Goal: Navigation & Orientation: Find specific page/section

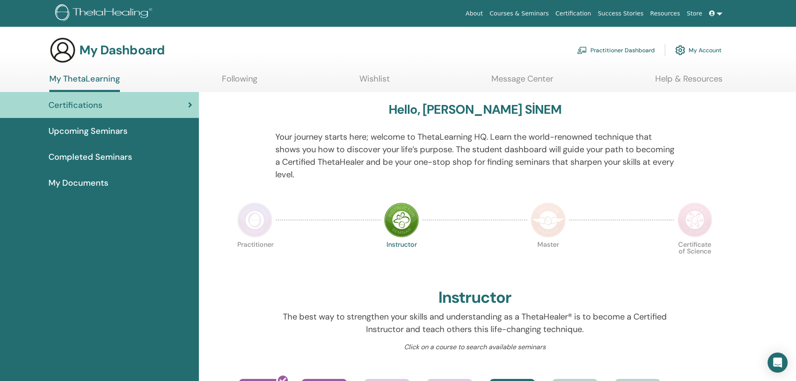
drag, startPoint x: 798, startPoint y: 23, endPoint x: 802, endPoint y: 18, distance: 6.4
click at [795, 18] on html "About Courses & Seminars Certification Success Stories Resources Store [PERSON_…" at bounding box center [398, 190] width 796 height 381
click at [109, 107] on div "Certifications" at bounding box center [99, 105] width 185 height 13
click at [400, 224] on img at bounding box center [401, 219] width 35 height 35
drag, startPoint x: 0, startPoint y: 0, endPoint x: 400, endPoint y: 224, distance: 458.5
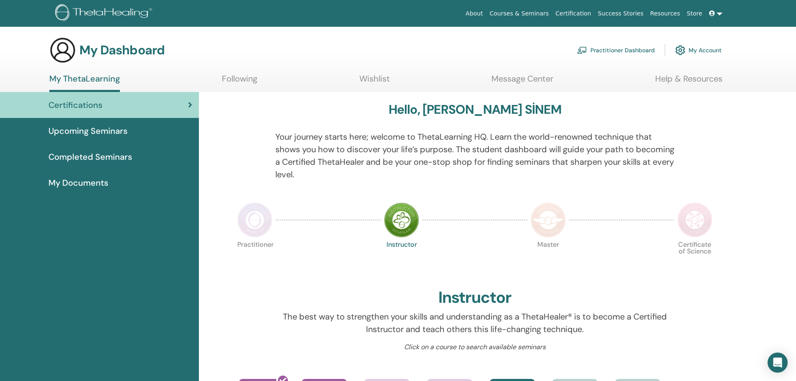
click at [400, 224] on img at bounding box center [401, 219] width 35 height 35
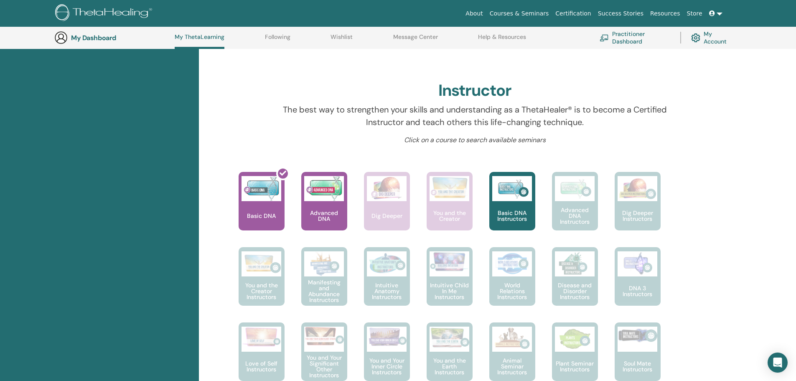
scroll to position [249, 0]
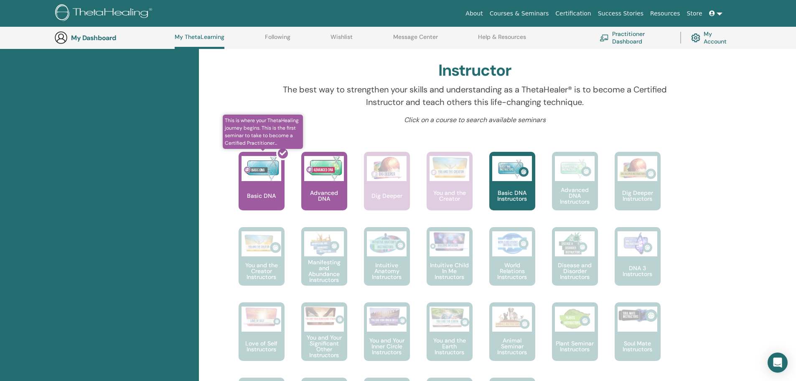
click at [265, 182] on div at bounding box center [267, 184] width 46 height 75
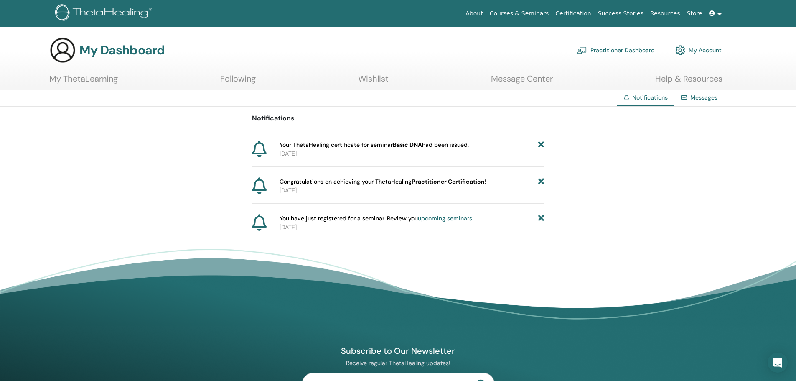
click at [700, 99] on link "Messages" at bounding box center [703, 98] width 27 height 8
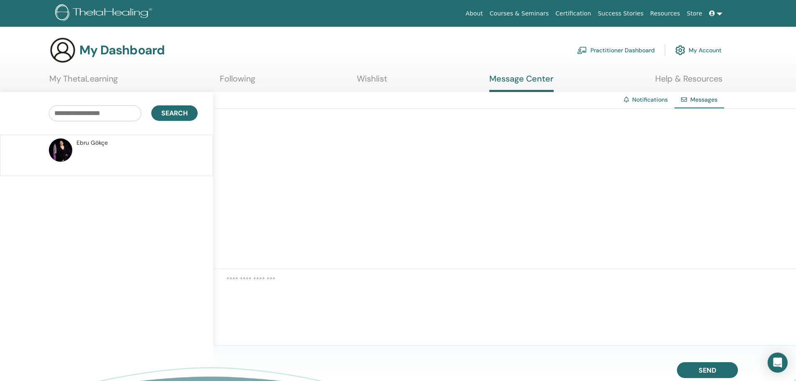
click at [589, 16] on link "Certification" at bounding box center [573, 13] width 42 height 15
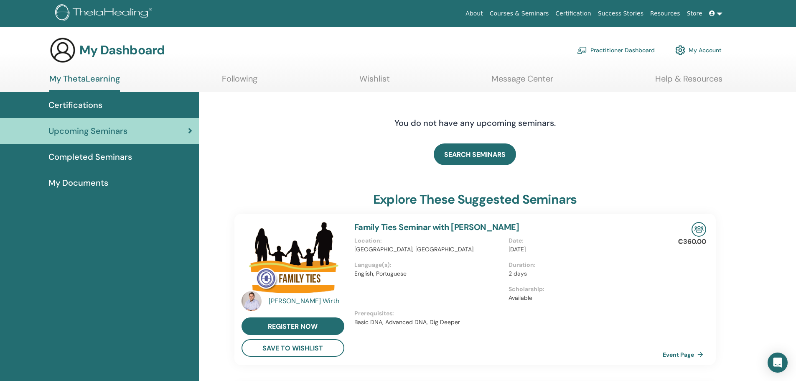
click at [684, 51] on img at bounding box center [680, 50] width 10 height 14
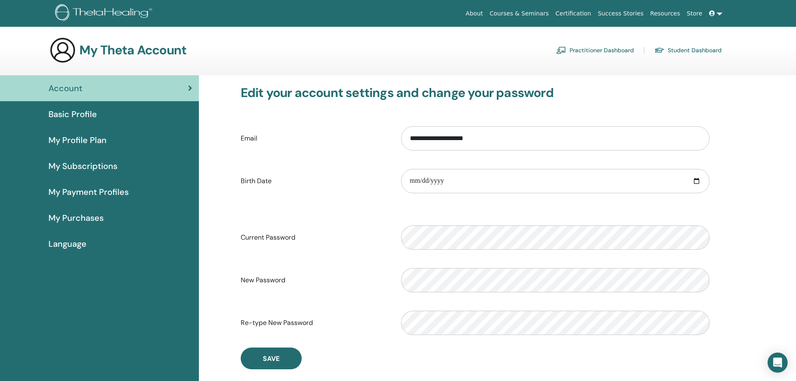
click at [86, 114] on span "Basic Profile" at bounding box center [72, 114] width 48 height 13
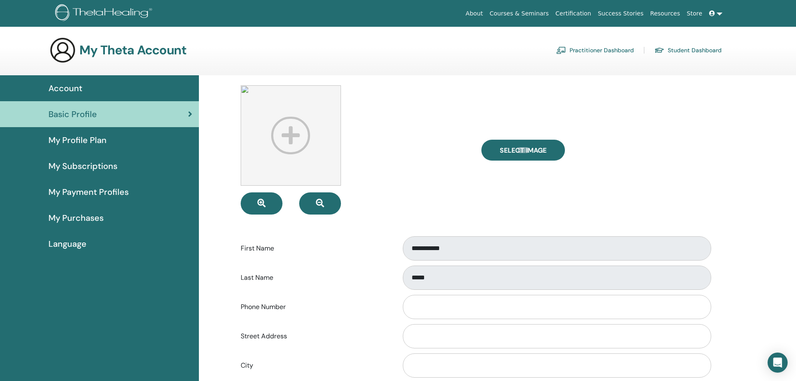
click at [82, 140] on span "My Profile Plan" at bounding box center [77, 140] width 58 height 13
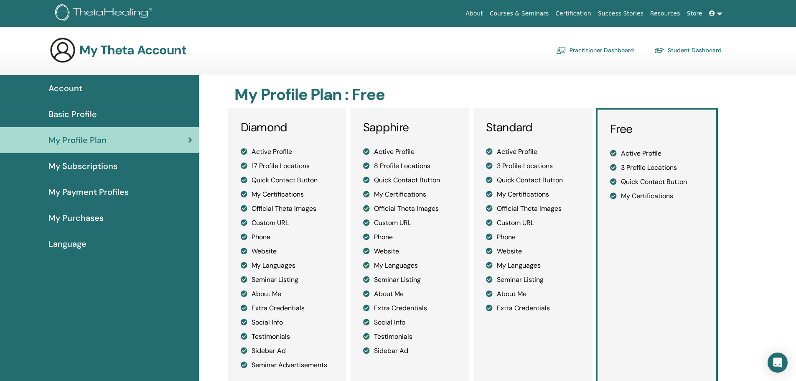
click at [70, 87] on span "Account" at bounding box center [65, 88] width 34 height 13
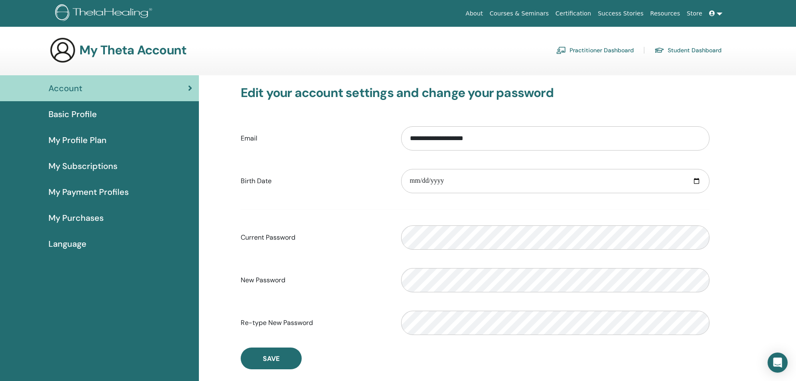
click at [591, 12] on link "Certification" at bounding box center [573, 13] width 42 height 15
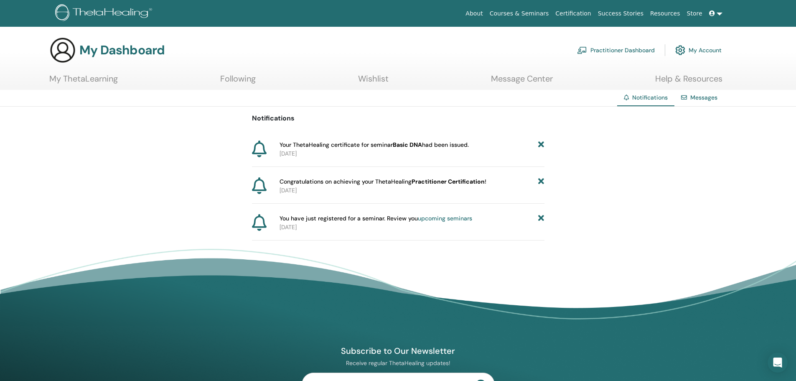
click at [632, 50] on link "Practitioner Dashboard" at bounding box center [616, 50] width 78 height 18
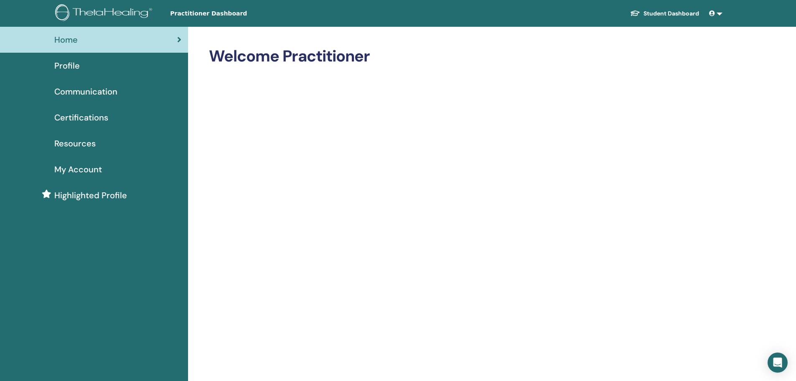
click at [676, 11] on link "Student Dashboard" at bounding box center [664, 13] width 82 height 15
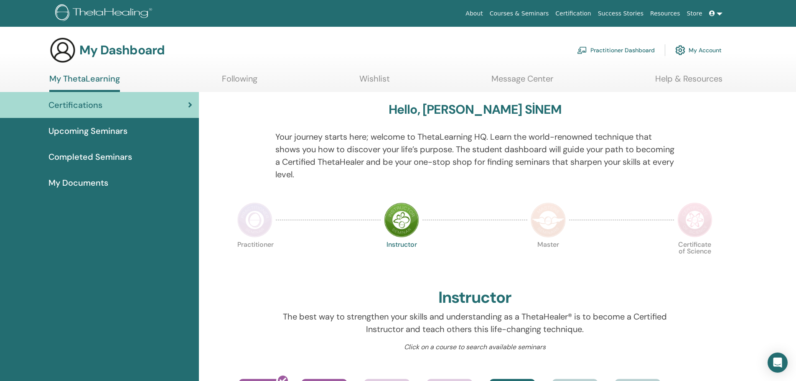
click at [696, 50] on link "My Account" at bounding box center [698, 50] width 46 height 18
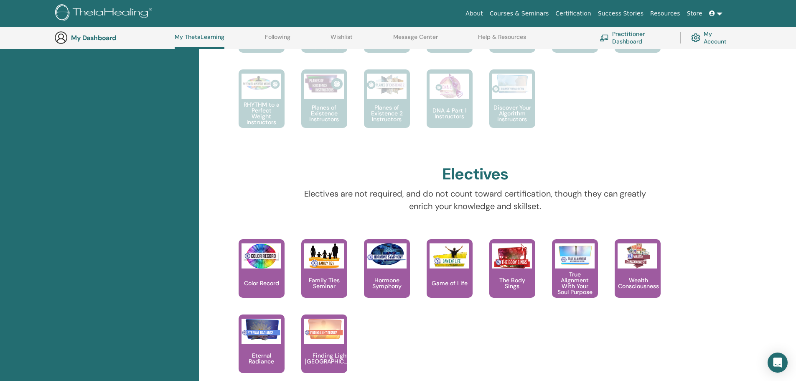
scroll to position [566, 0]
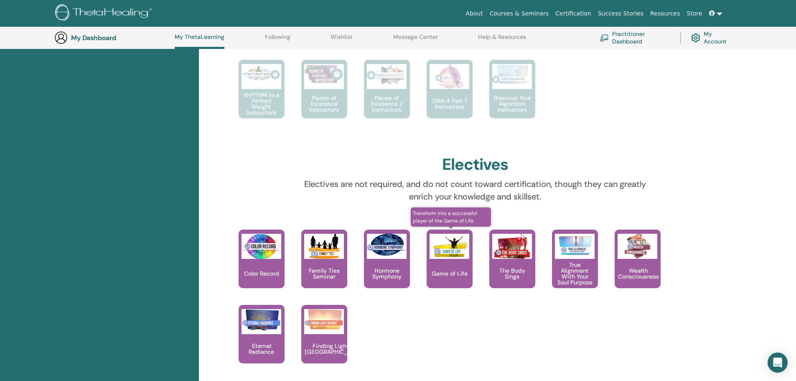
click at [446, 259] on div "Game of Life" at bounding box center [449, 258] width 46 height 58
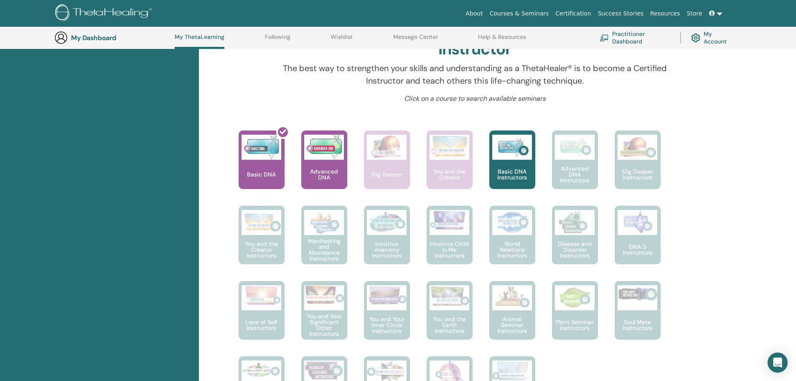
scroll to position [264, 0]
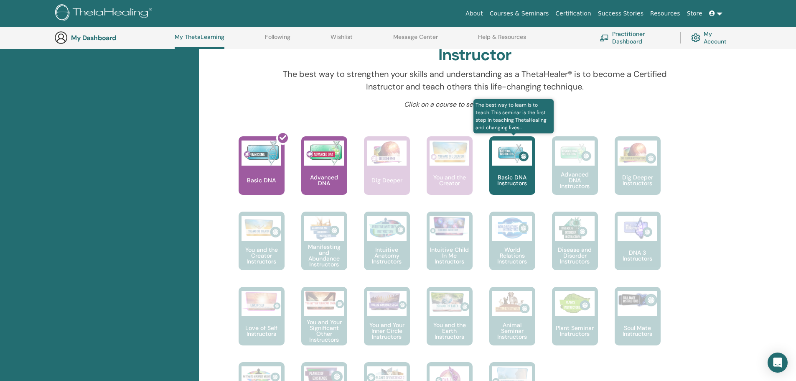
click at [506, 164] on img at bounding box center [512, 152] width 40 height 25
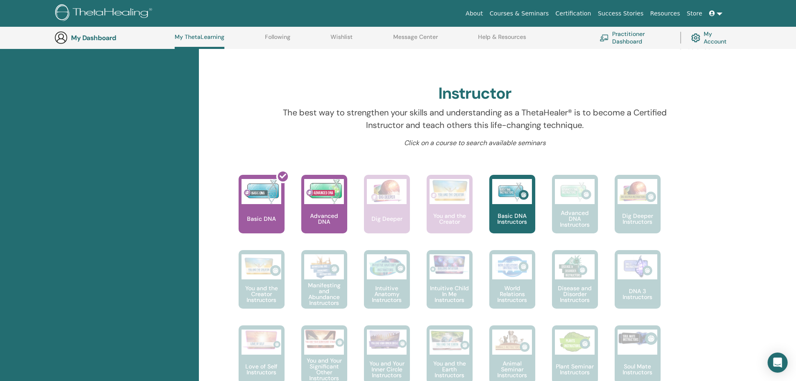
scroll to position [256, 0]
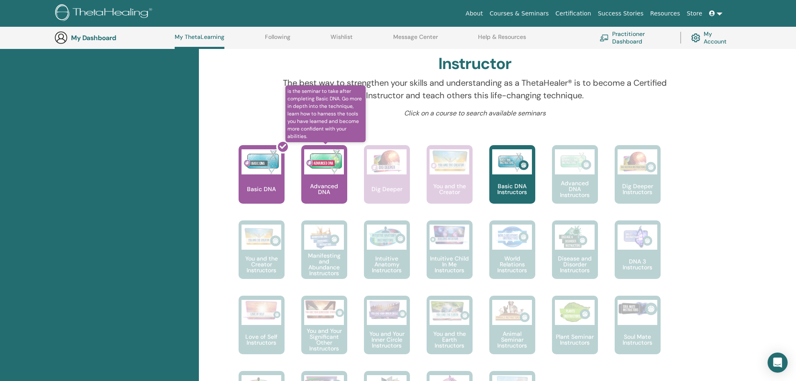
click at [322, 189] on p "Advanced DNA" at bounding box center [324, 189] width 46 height 12
